Goal: Transaction & Acquisition: Purchase product/service

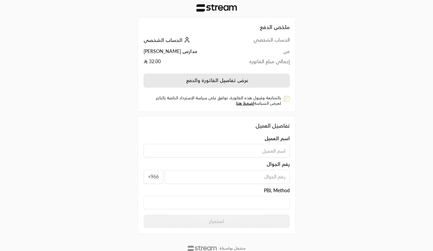
click at [228, 80] on button "عرض تفاصيل الفاتورة والدفع" at bounding box center [217, 81] width 146 height 14
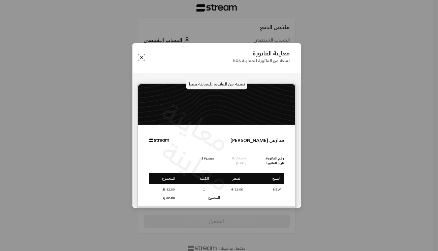
click at [143, 58] on button "Close" at bounding box center [141, 57] width 7 height 7
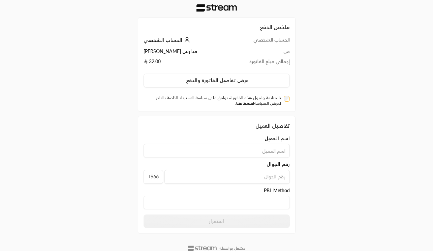
click at [248, 102] on link "اضغط هنا" at bounding box center [245, 103] width 18 height 5
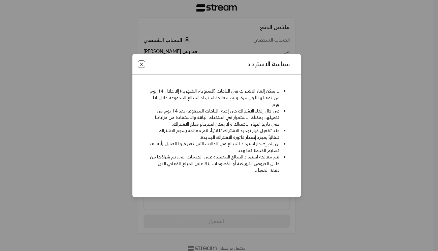
click at [141, 64] on button "Close" at bounding box center [141, 63] width 7 height 7
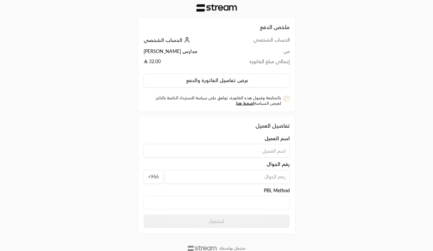
scroll to position [17, 0]
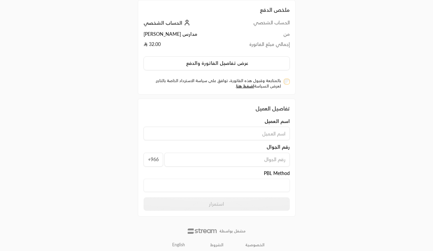
click at [261, 133] on input at bounding box center [217, 132] width 146 height 13
type input "n"
type input "nadeen"
click at [261, 160] on input "tel" at bounding box center [227, 159] width 125 height 14
type input "0"
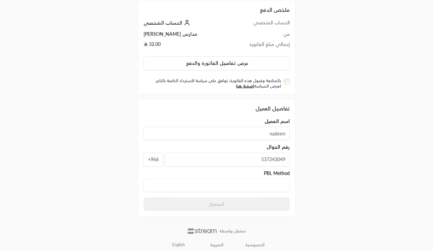
type input "537243049"
click at [262, 185] on Method "text" at bounding box center [217, 184] width 146 height 13
type Method "n"
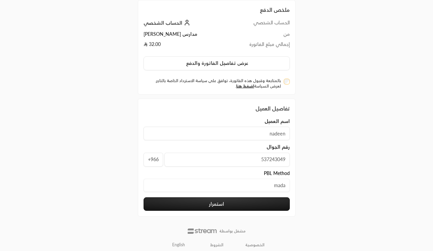
type Method "mada"
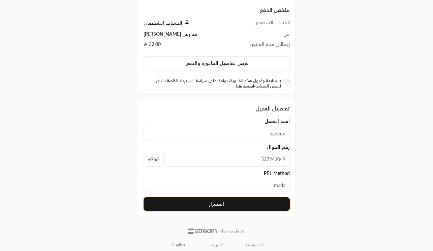
click at [256, 203] on button "استمرار" at bounding box center [217, 203] width 146 height 13
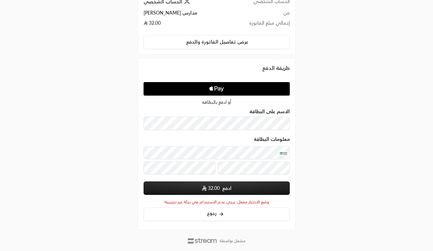
scroll to position [54, 0]
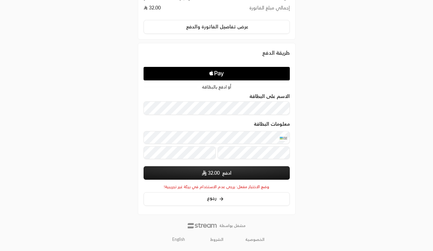
click at [221, 171] on button "ادفع 32.00" at bounding box center [217, 172] width 146 height 13
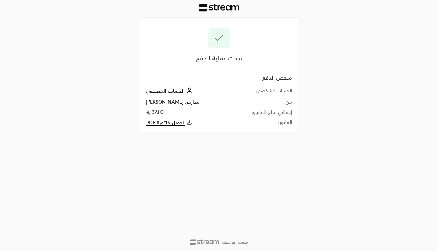
click at [188, 124] on icon at bounding box center [190, 123] width 4 height 1
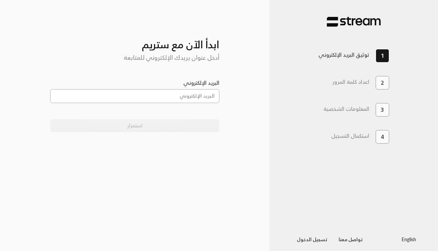
click at [185, 96] on input "البريد الإلكتروني" at bounding box center [135, 96] width 170 height 14
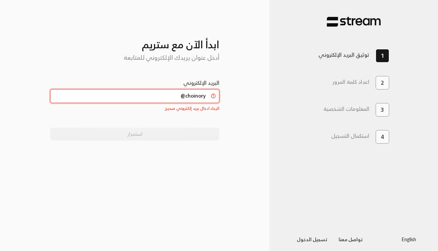
click at [195, 100] on input "choinory@" at bounding box center [135, 96] width 170 height 14
type input "Norah.s.alhindi@gmail.com"
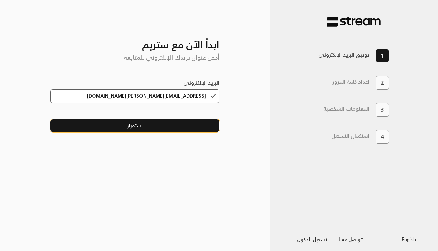
click at [166, 126] on button "استمرار" at bounding box center [135, 125] width 170 height 12
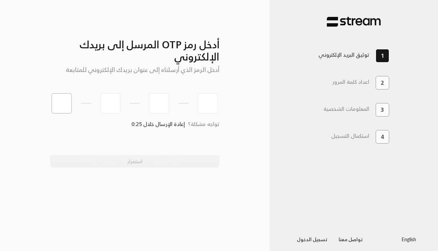
type input "7"
type input "3"
type input "6"
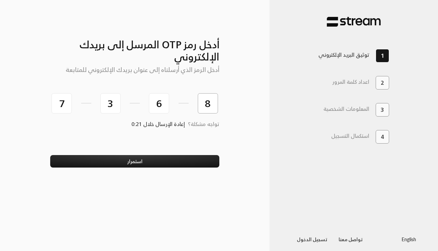
type input "8"
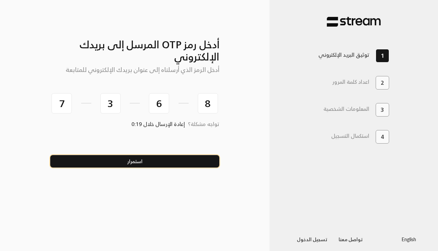
click at [172, 164] on button "استمرار" at bounding box center [135, 161] width 170 height 12
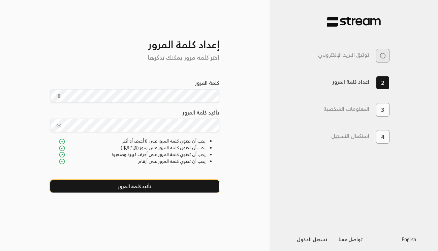
click at [173, 188] on button "تأكيد كلمة المرور" at bounding box center [135, 186] width 170 height 12
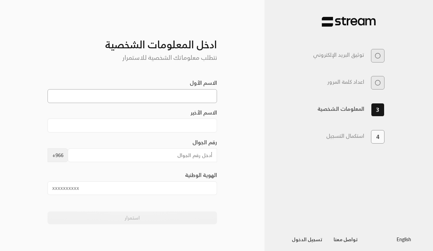
click at [197, 93] on input "الاسم الأول" at bounding box center [133, 96] width 170 height 14
type input "Norah"
type input "Alhindi"
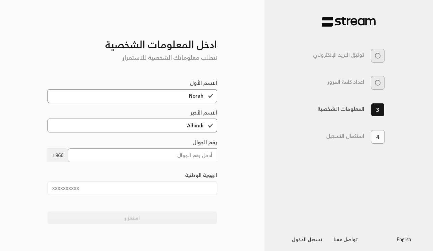
click at [200, 157] on input "رقم الجوال" at bounding box center [142, 155] width 149 height 14
type input "537243049"
click at [192, 191] on input "الهوية الوطنية" at bounding box center [133, 188] width 170 height 14
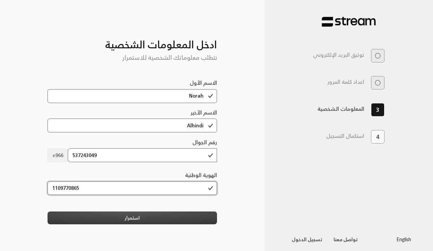
type input "1109770865"
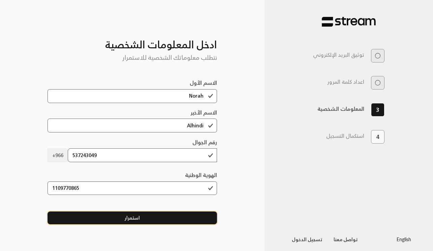
click at [193, 220] on button "استمرار" at bounding box center [133, 217] width 170 height 12
